Goal: Task Accomplishment & Management: Use online tool/utility

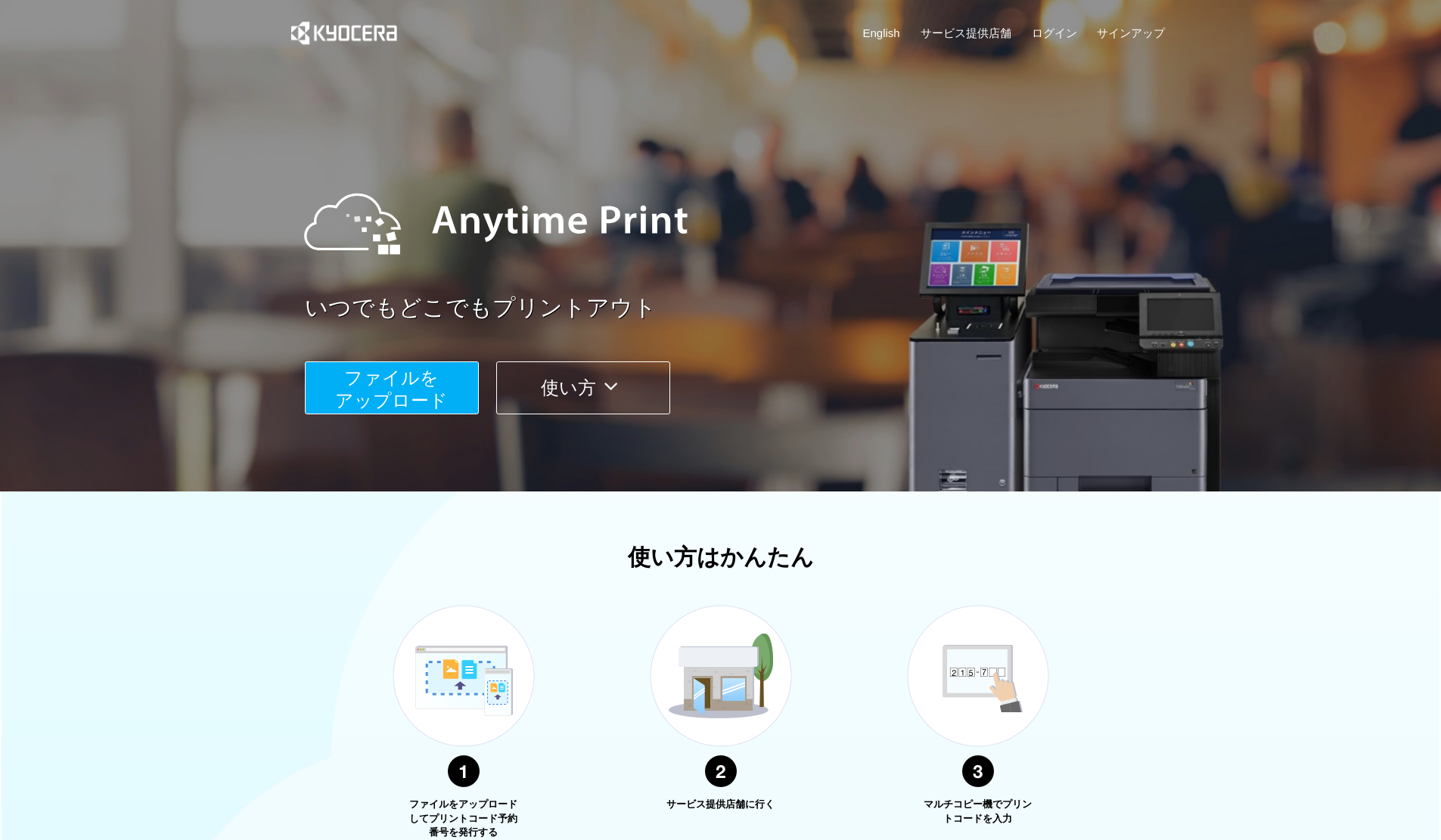
scroll to position [235, 0]
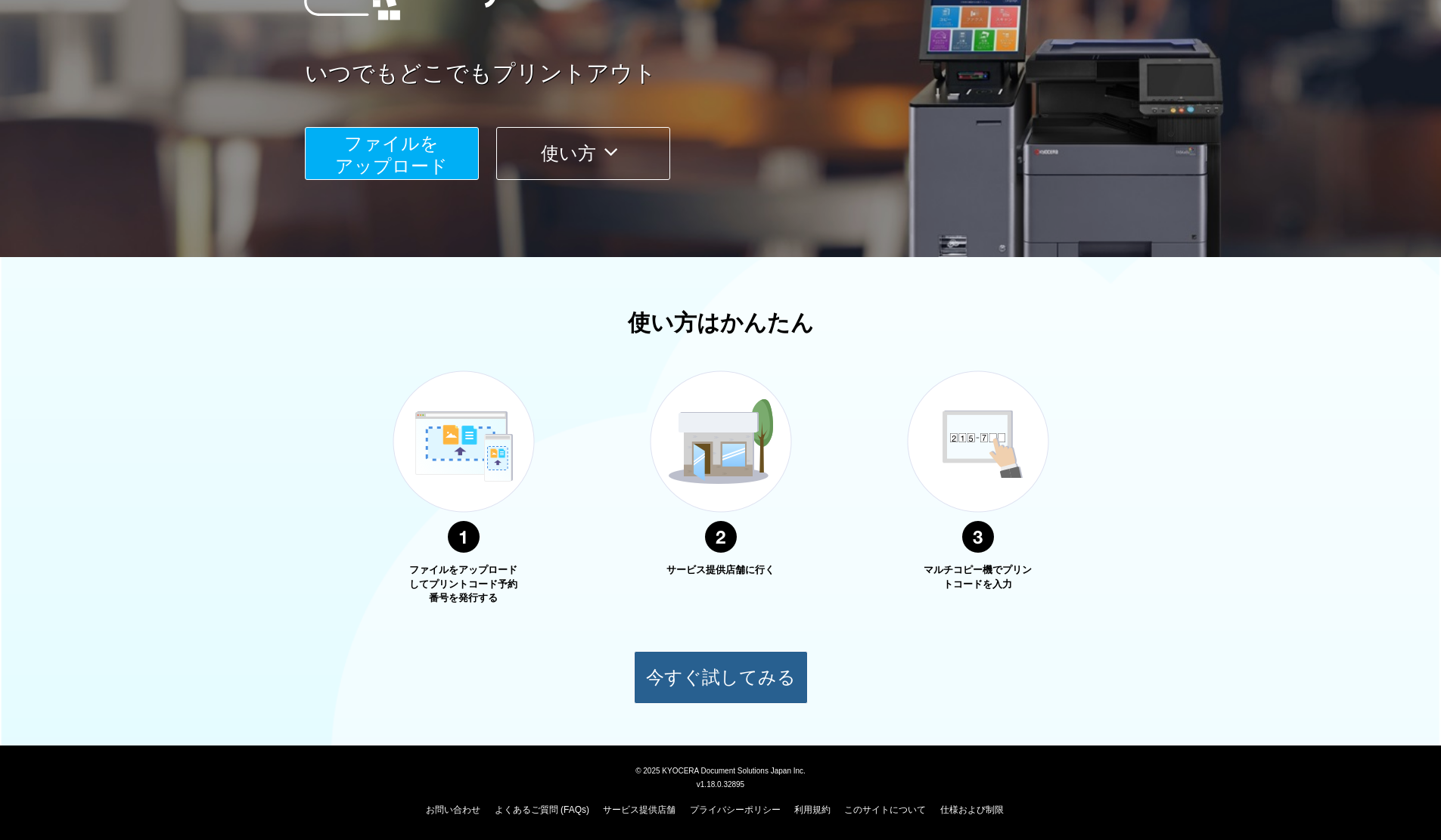
click at [686, 682] on button "今すぐ試してみる" at bounding box center [720, 677] width 174 height 53
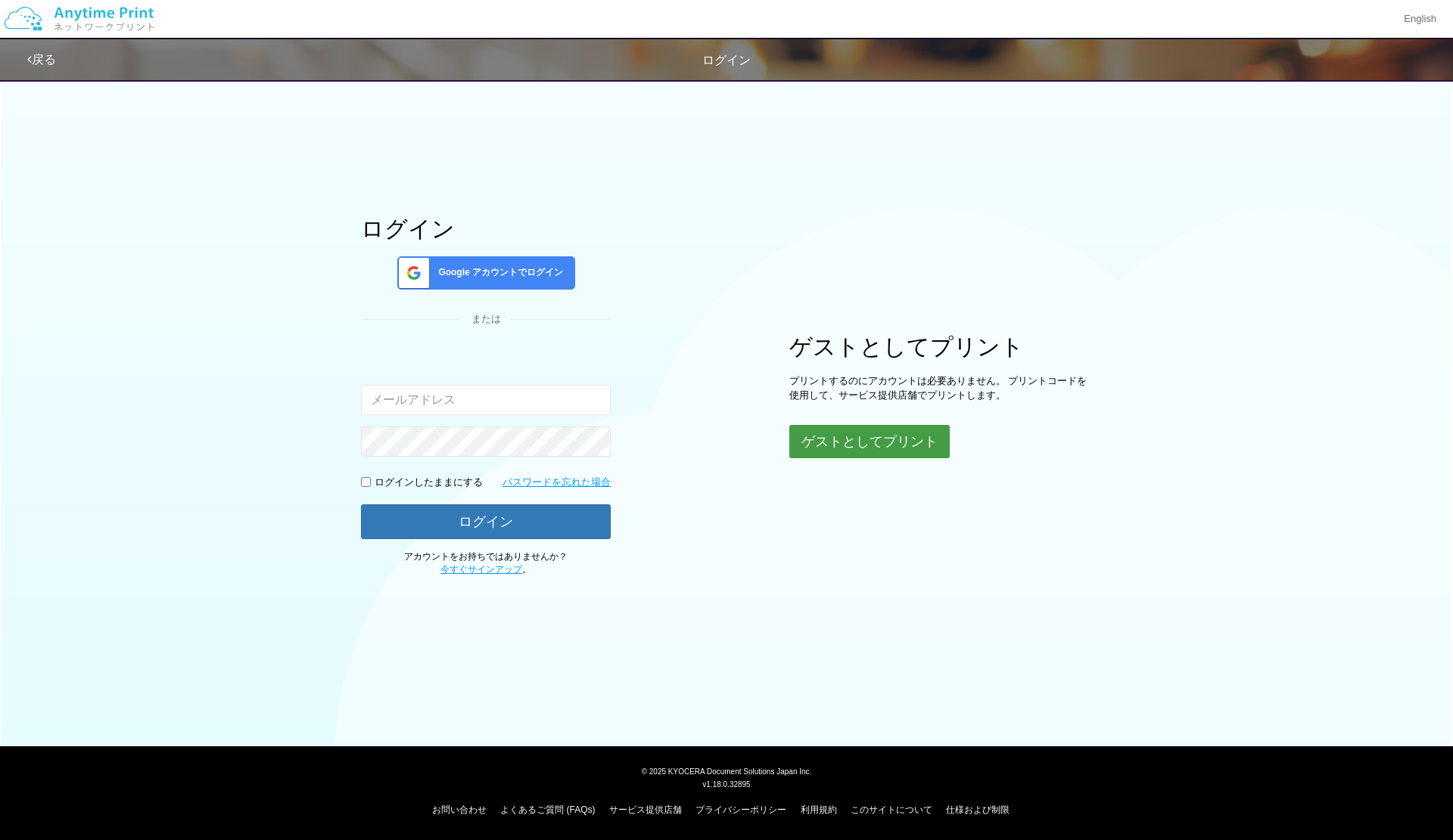
click at [885, 452] on button "ゲストとしてプリント" at bounding box center [869, 442] width 161 height 33
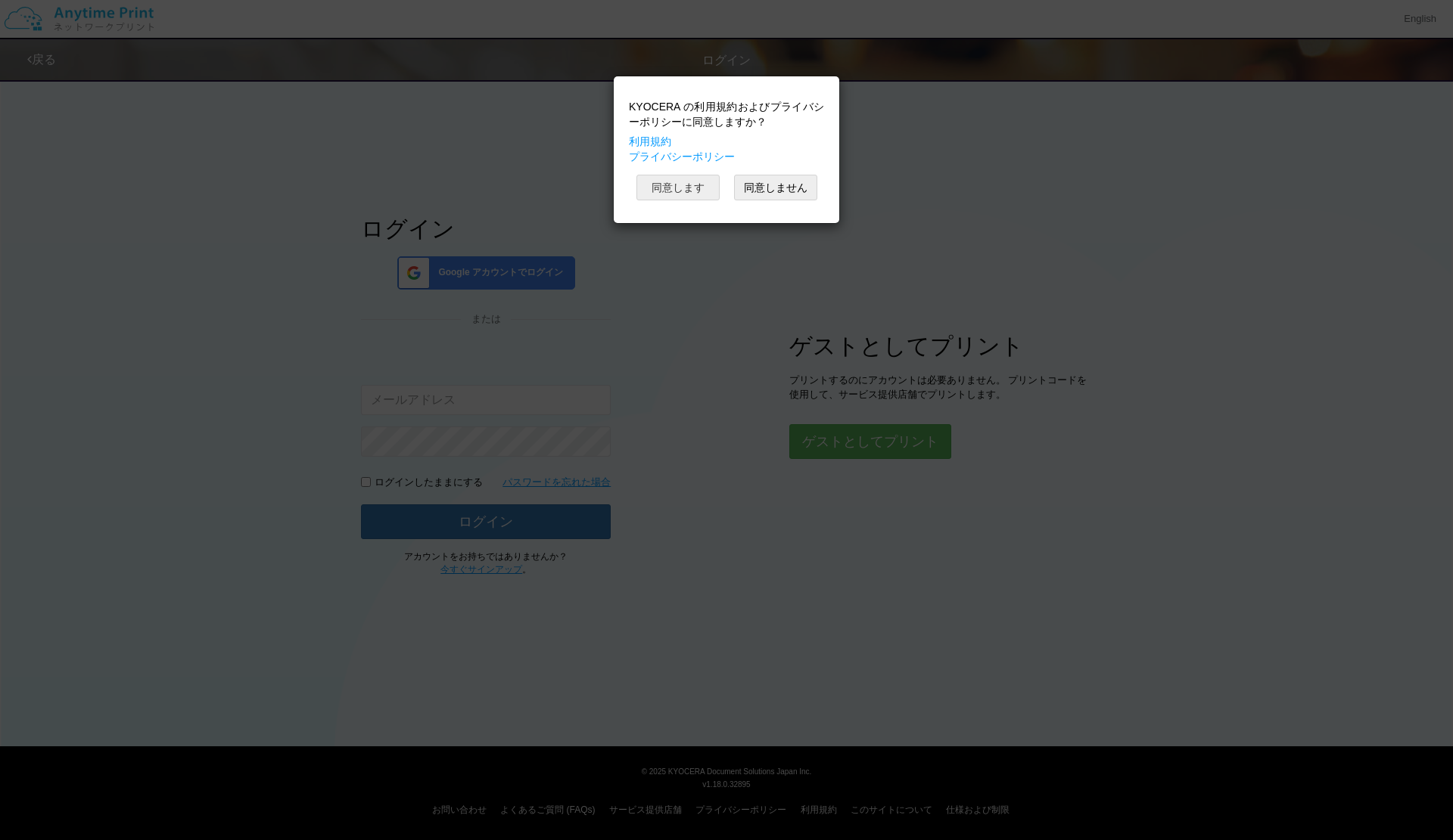
click at [645, 196] on button "同意します" at bounding box center [678, 187] width 83 height 26
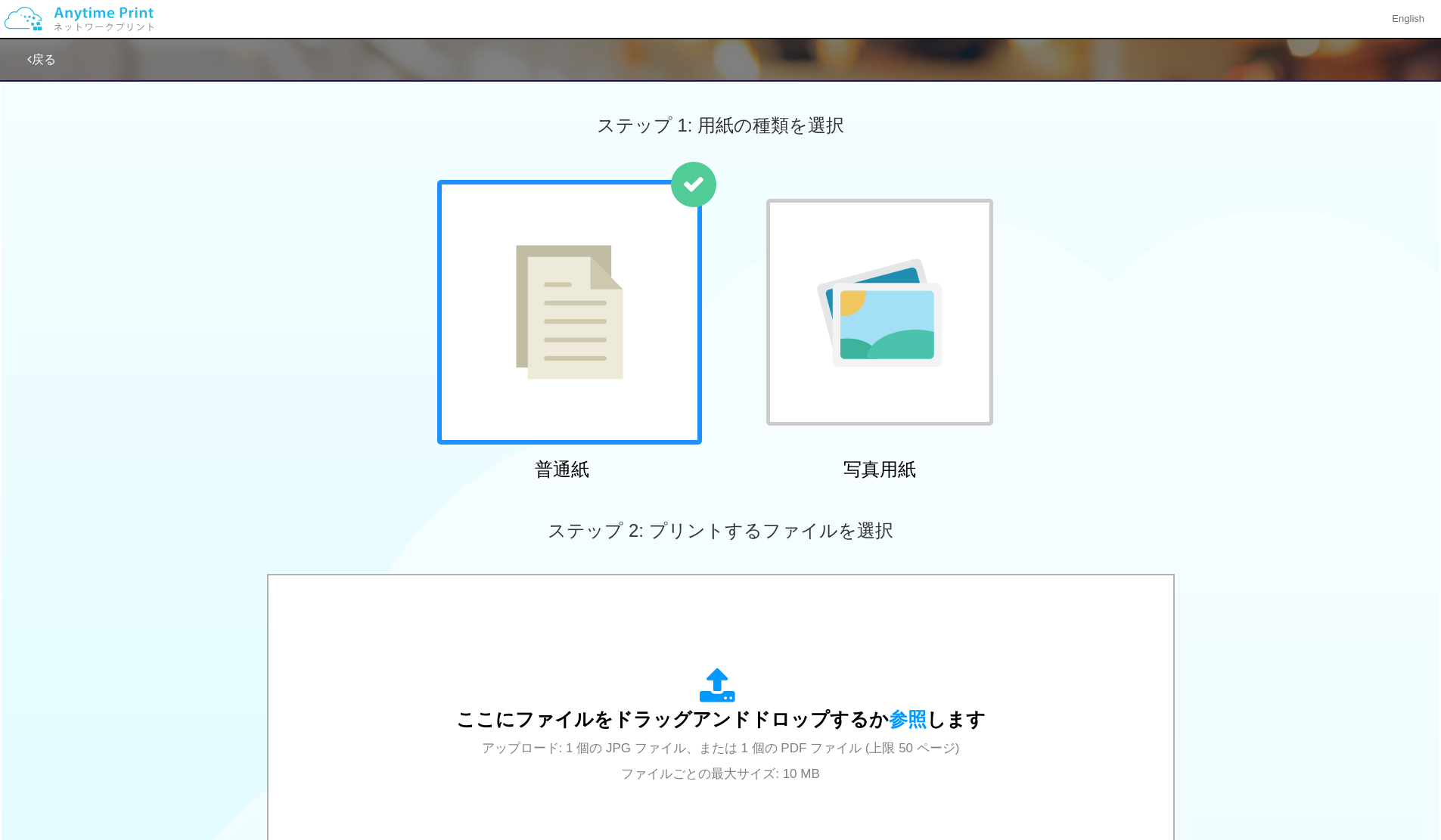
click at [645, 198] on div at bounding box center [570, 312] width 265 height 265
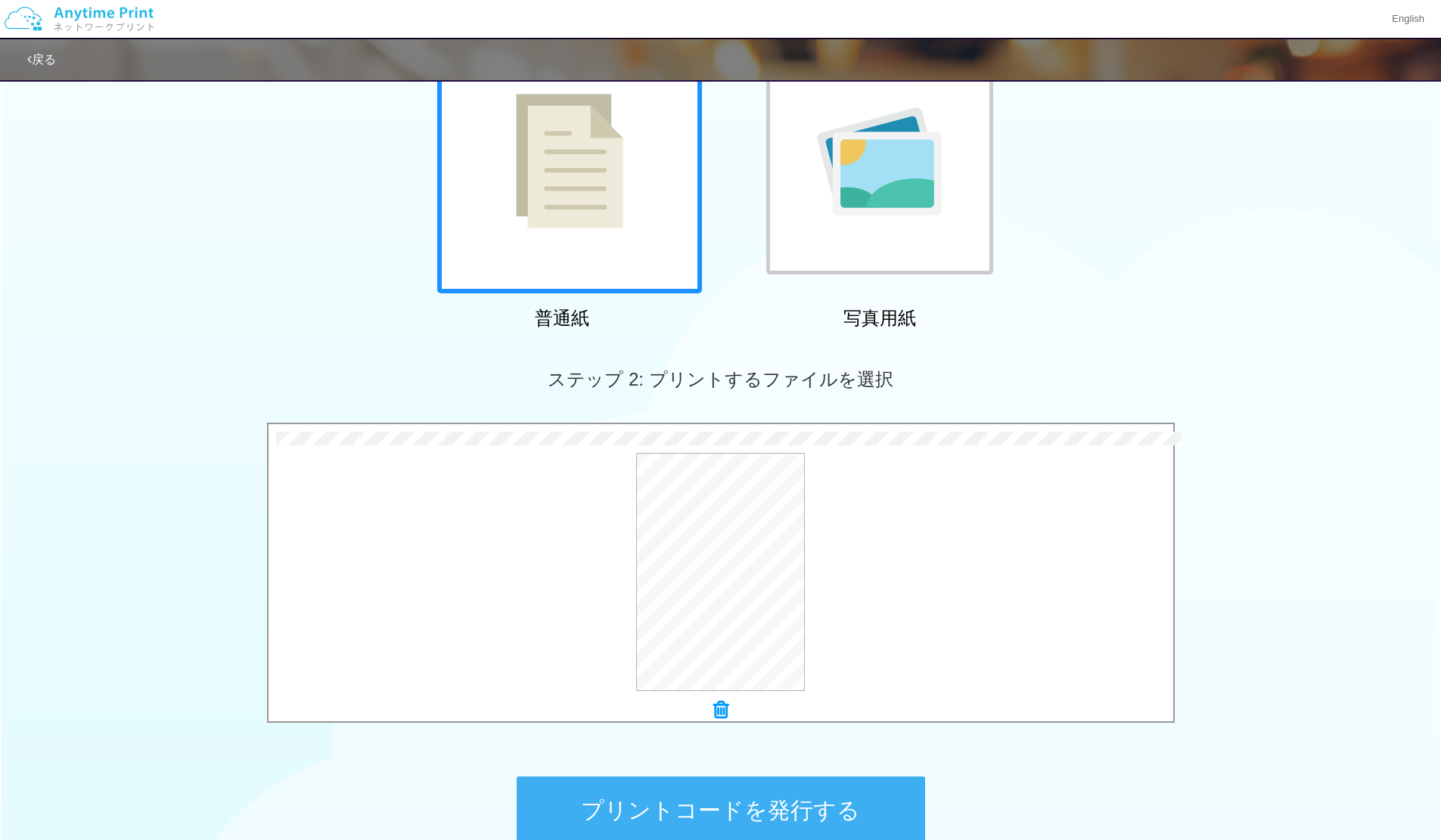
scroll to position [310, 0]
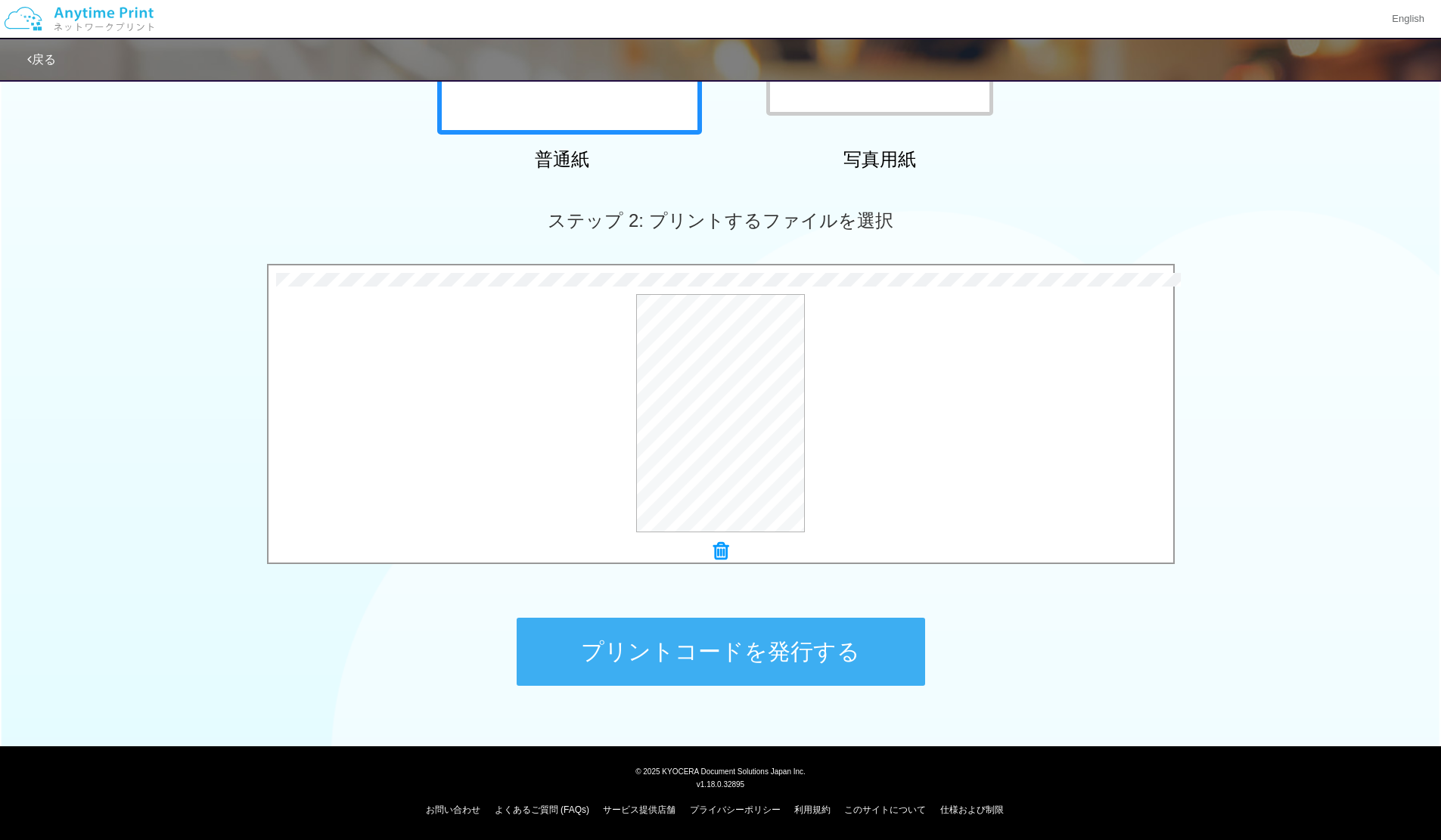
click at [878, 675] on button "プリントコードを発行する" at bounding box center [720, 652] width 408 height 68
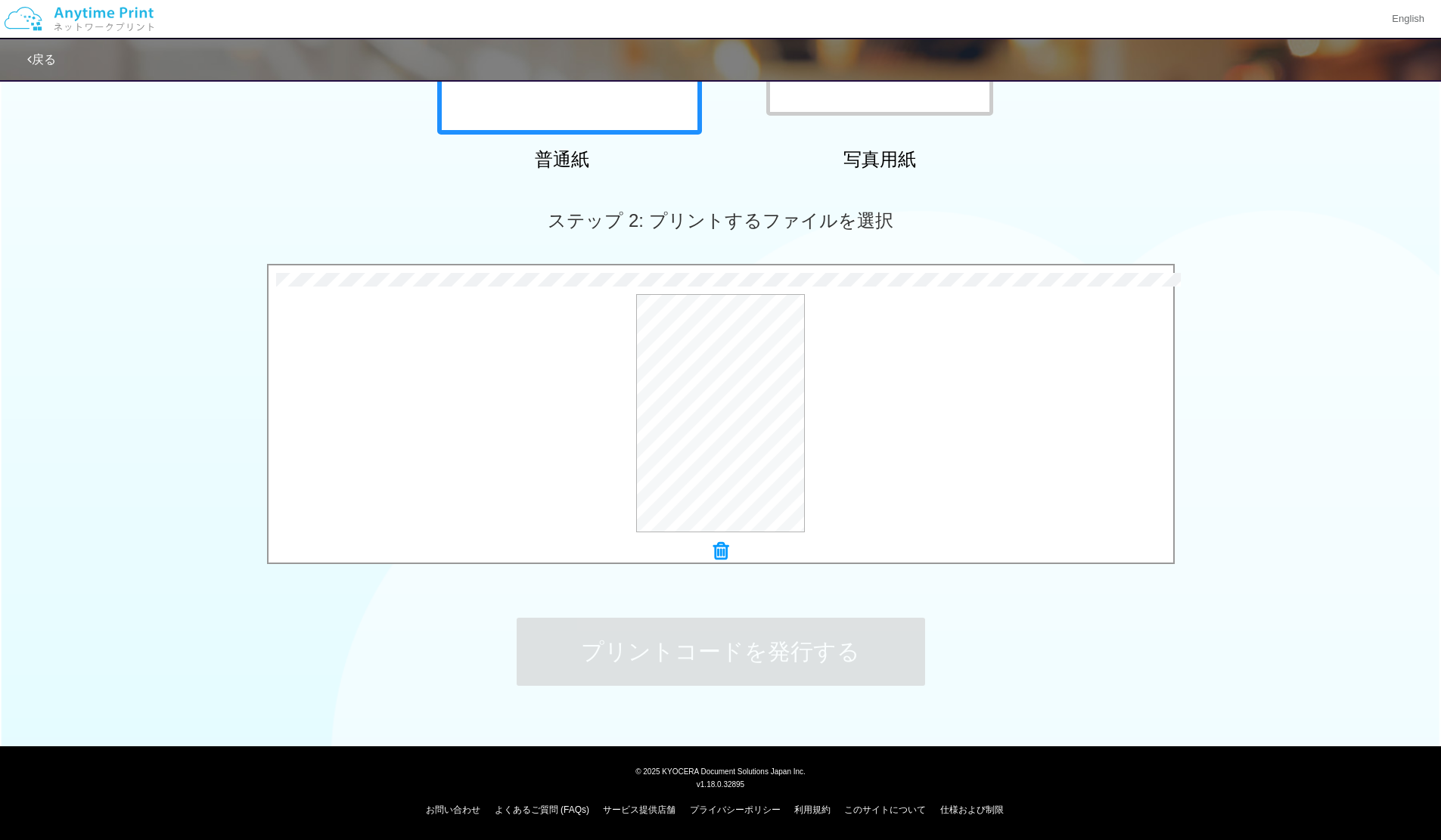
scroll to position [0, 0]
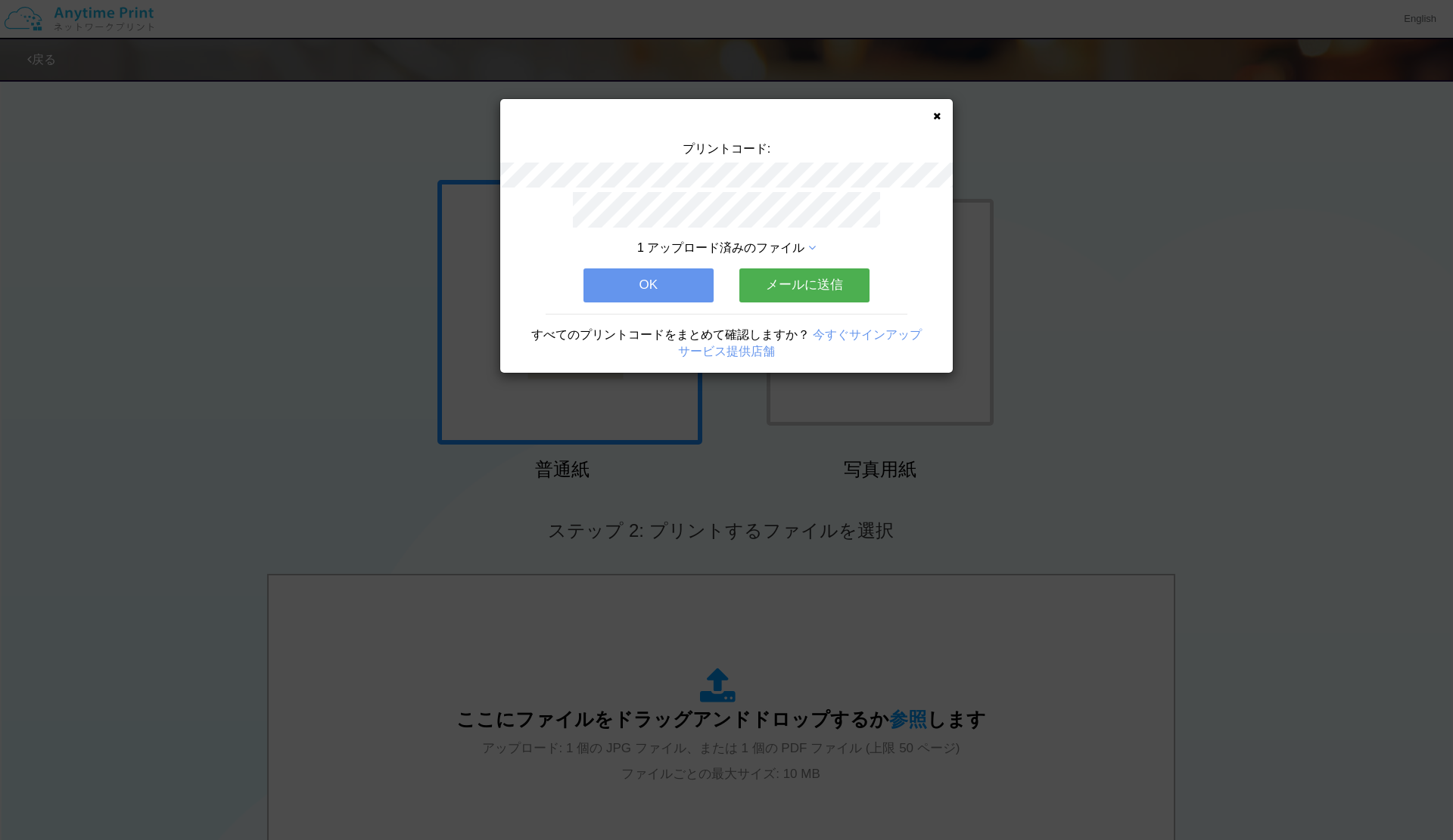
click at [809, 268] on button "メールに送信" at bounding box center [804, 285] width 130 height 33
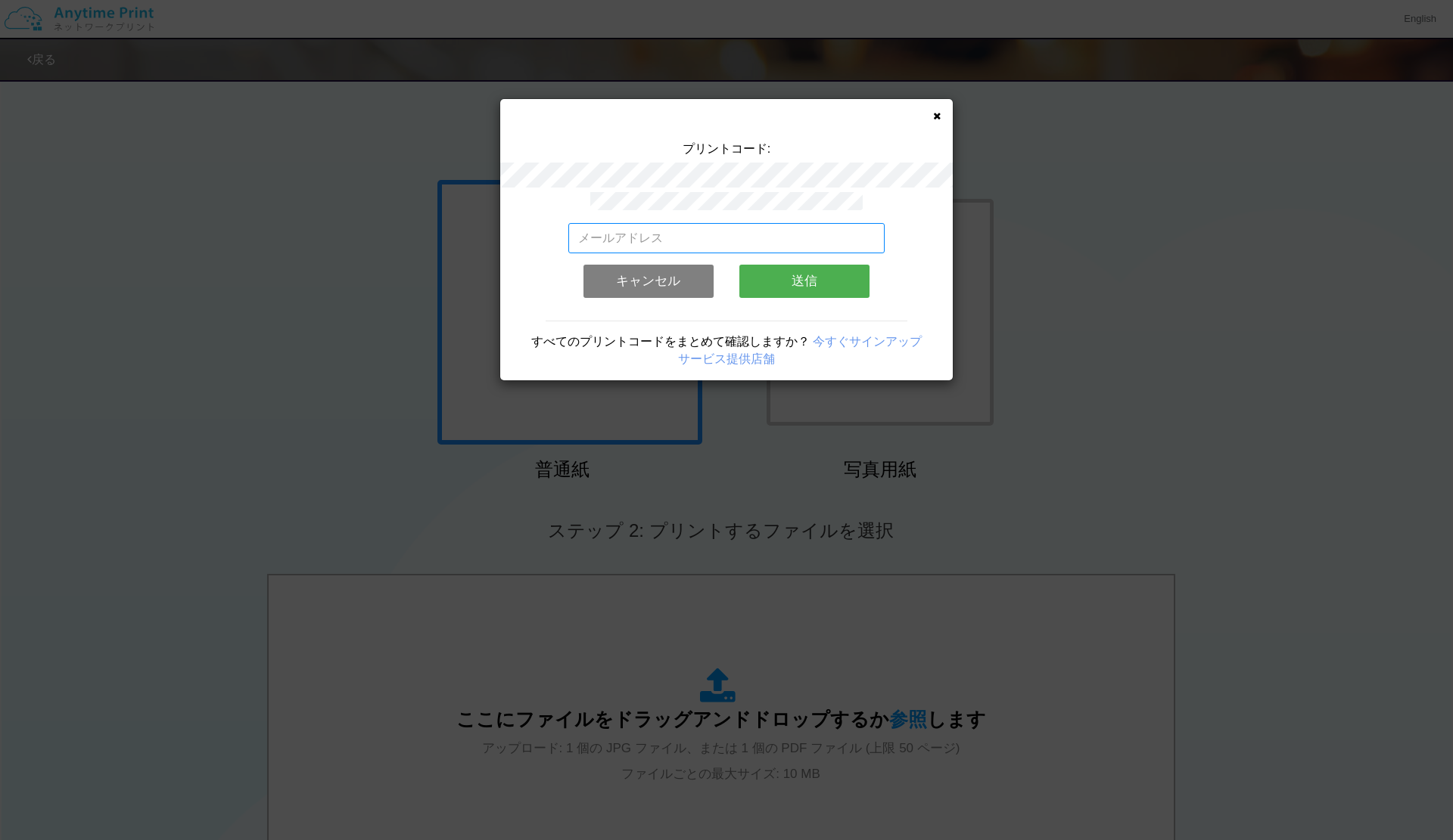
click at [734, 233] on input "email" at bounding box center [726, 237] width 317 height 30
type input "[PERSON_NAME][EMAIL_ADDRESS][DOMAIN_NAME]"
click at [783, 269] on button "送信" at bounding box center [804, 281] width 130 height 33
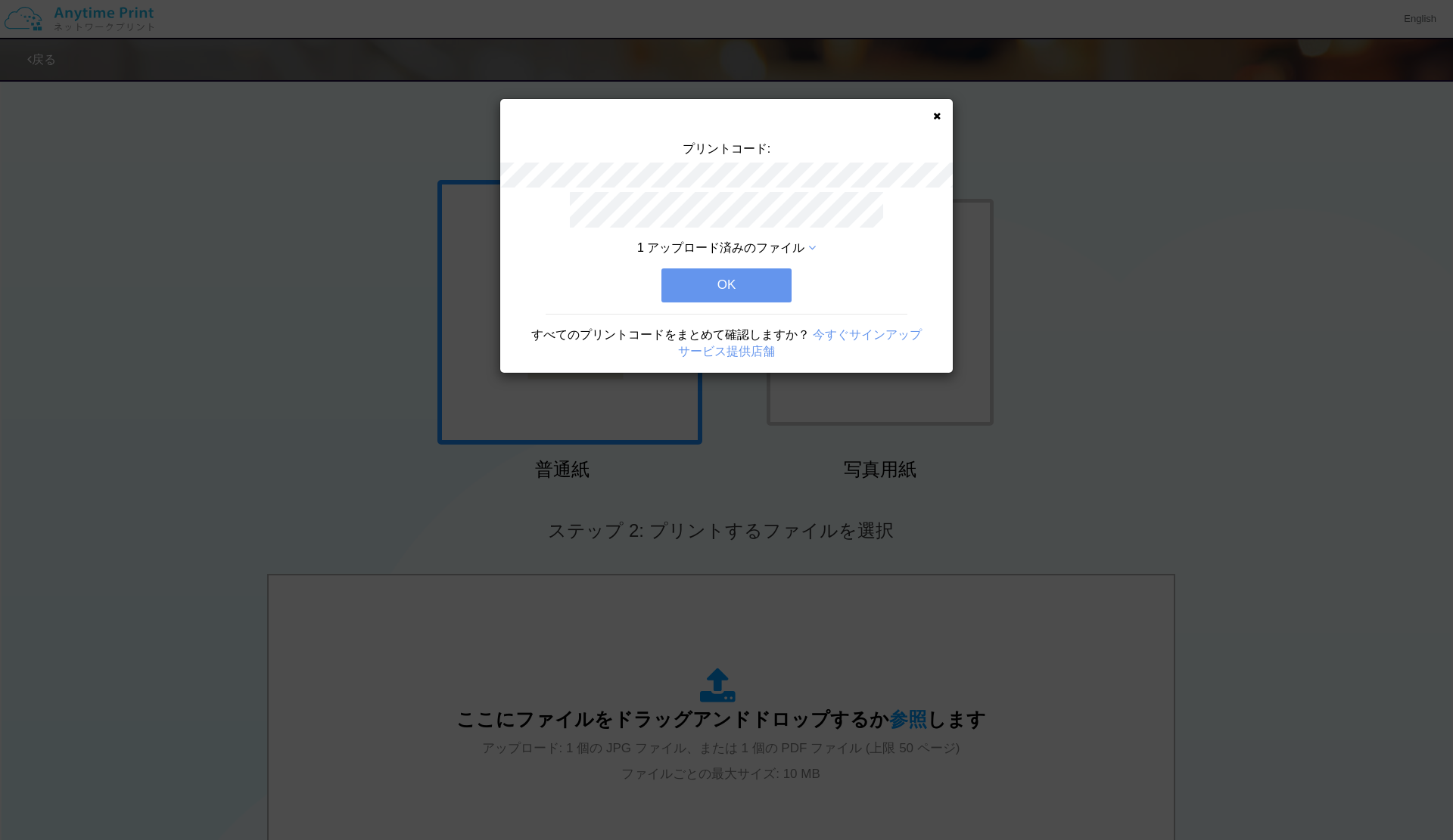
click at [746, 278] on button "OK" at bounding box center [726, 285] width 130 height 33
